Goal: Navigation & Orientation: Understand site structure

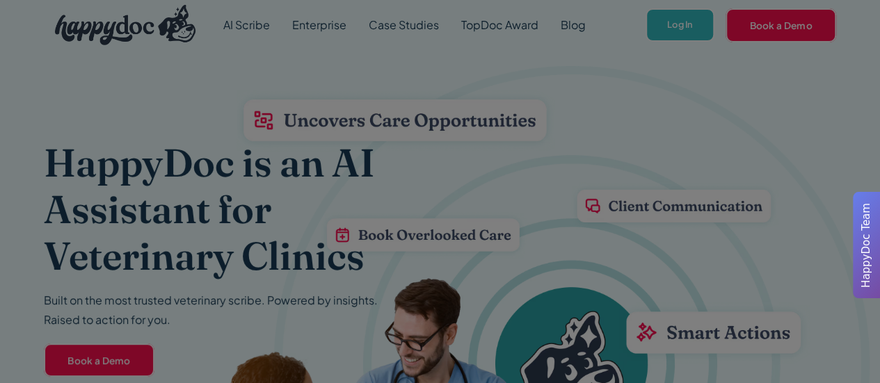
click at [787, 104] on div at bounding box center [440, 191] width 880 height 383
click at [684, 6] on div at bounding box center [440, 191] width 880 height 383
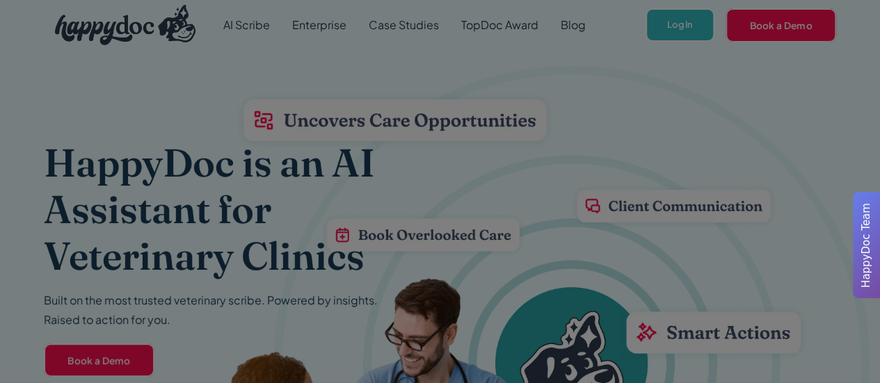
click at [684, 6] on div at bounding box center [440, 191] width 880 height 383
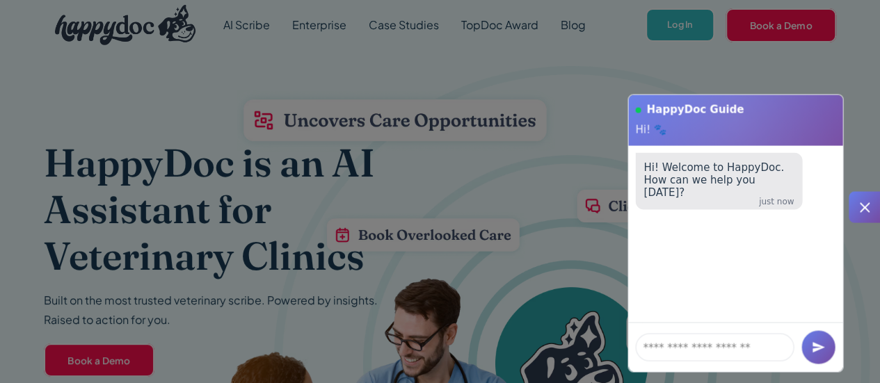
click at [874, 202] on div at bounding box center [863, 207] width 31 height 31
